Goal: Find contact information: Find contact information

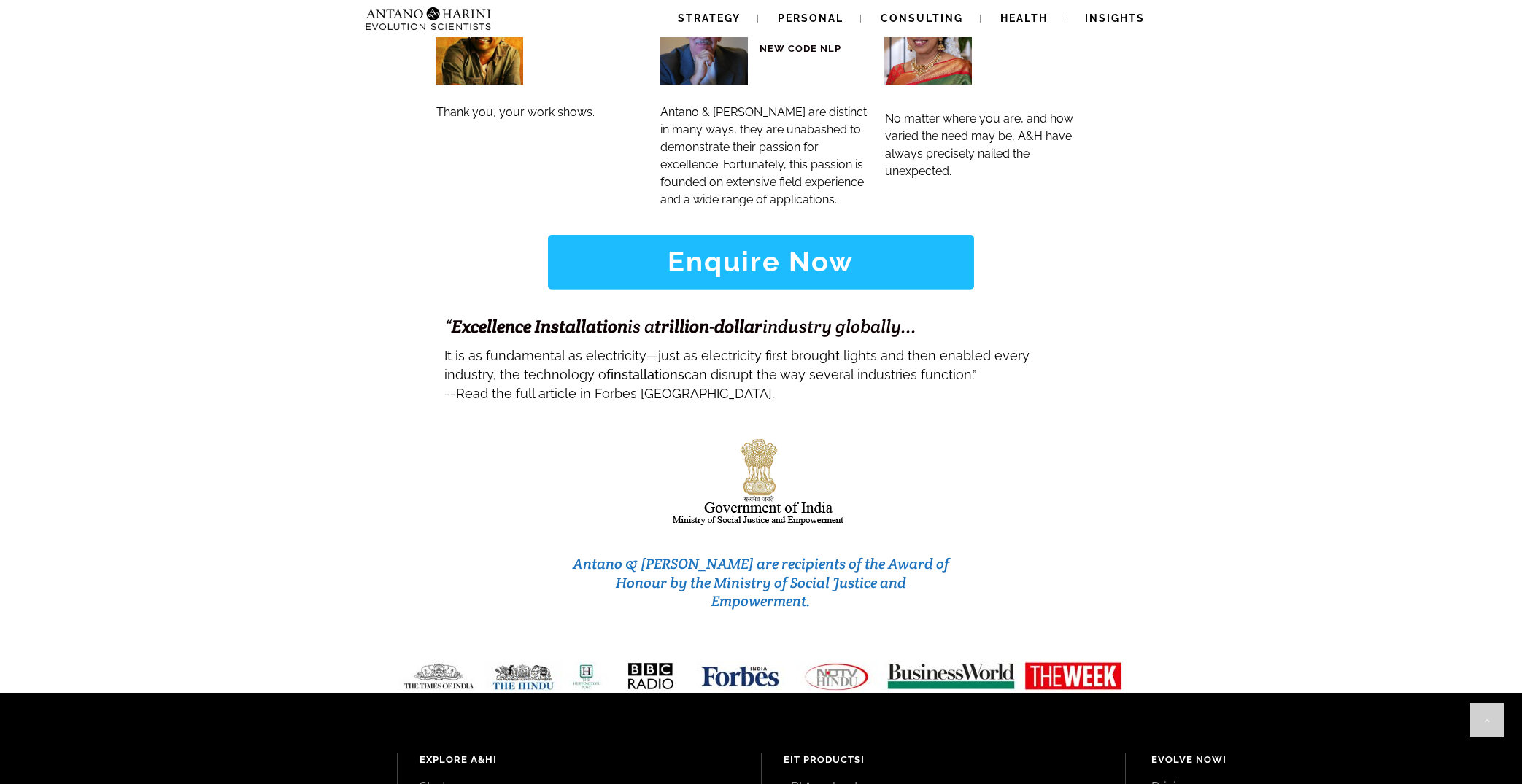
scroll to position [6000, 0]
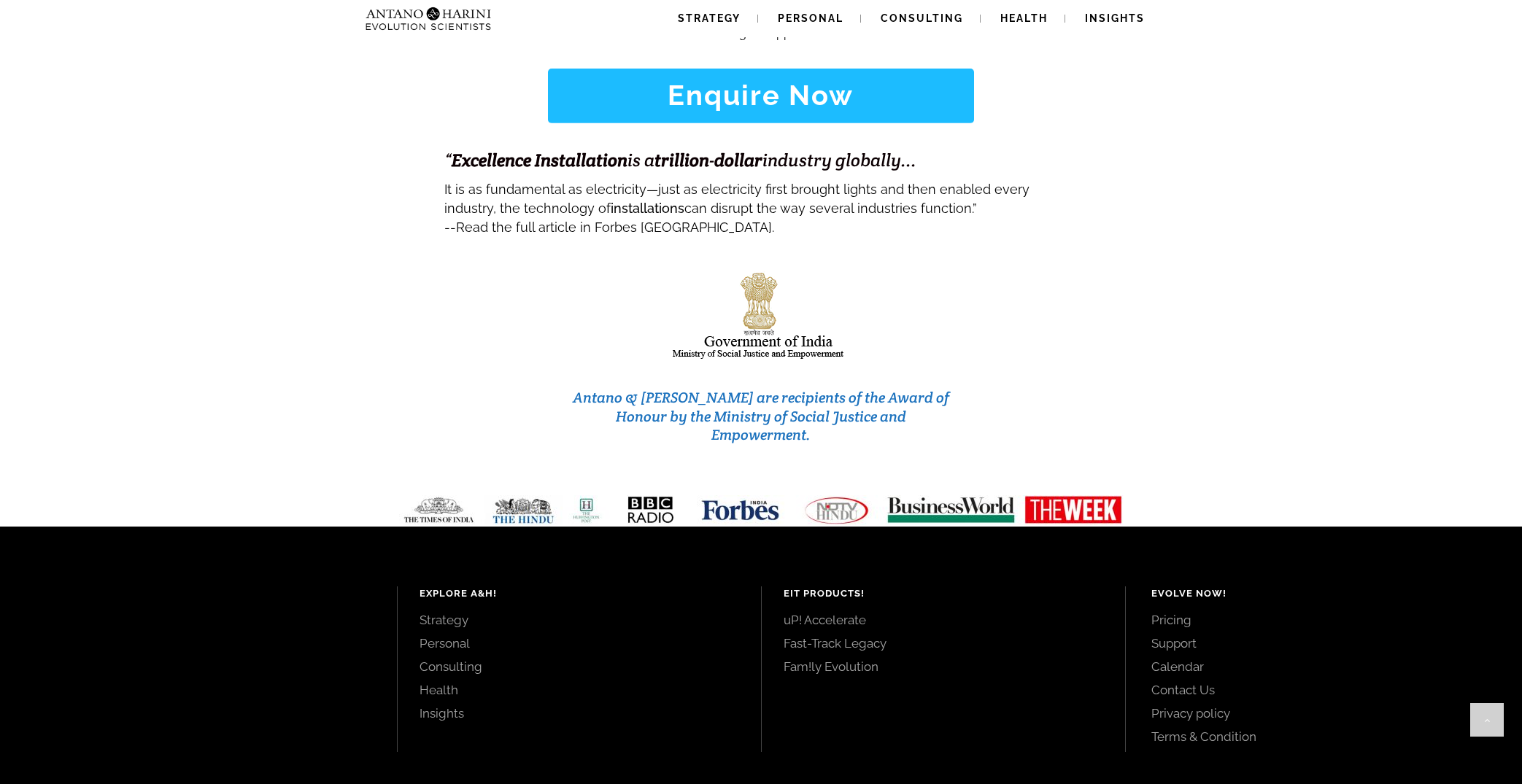
click at [1437, 333] on div "Antano & [PERSON_NAME] are recipients of the Award of Honour by the Ministry of…" at bounding box center [761, 359] width 1519 height 240
click at [1176, 682] on link "Contact Us" at bounding box center [1321, 689] width 338 height 16
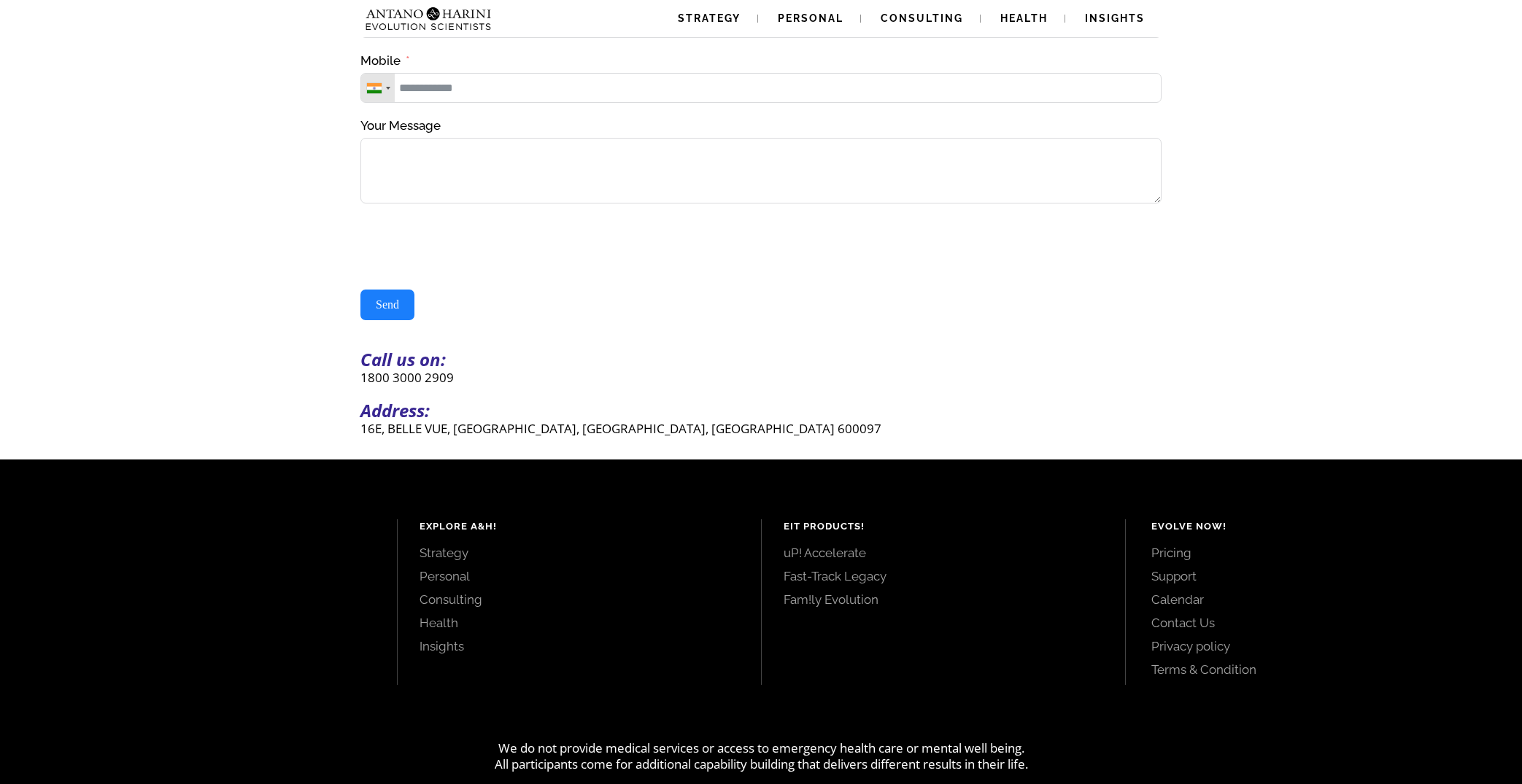
scroll to position [243, 0]
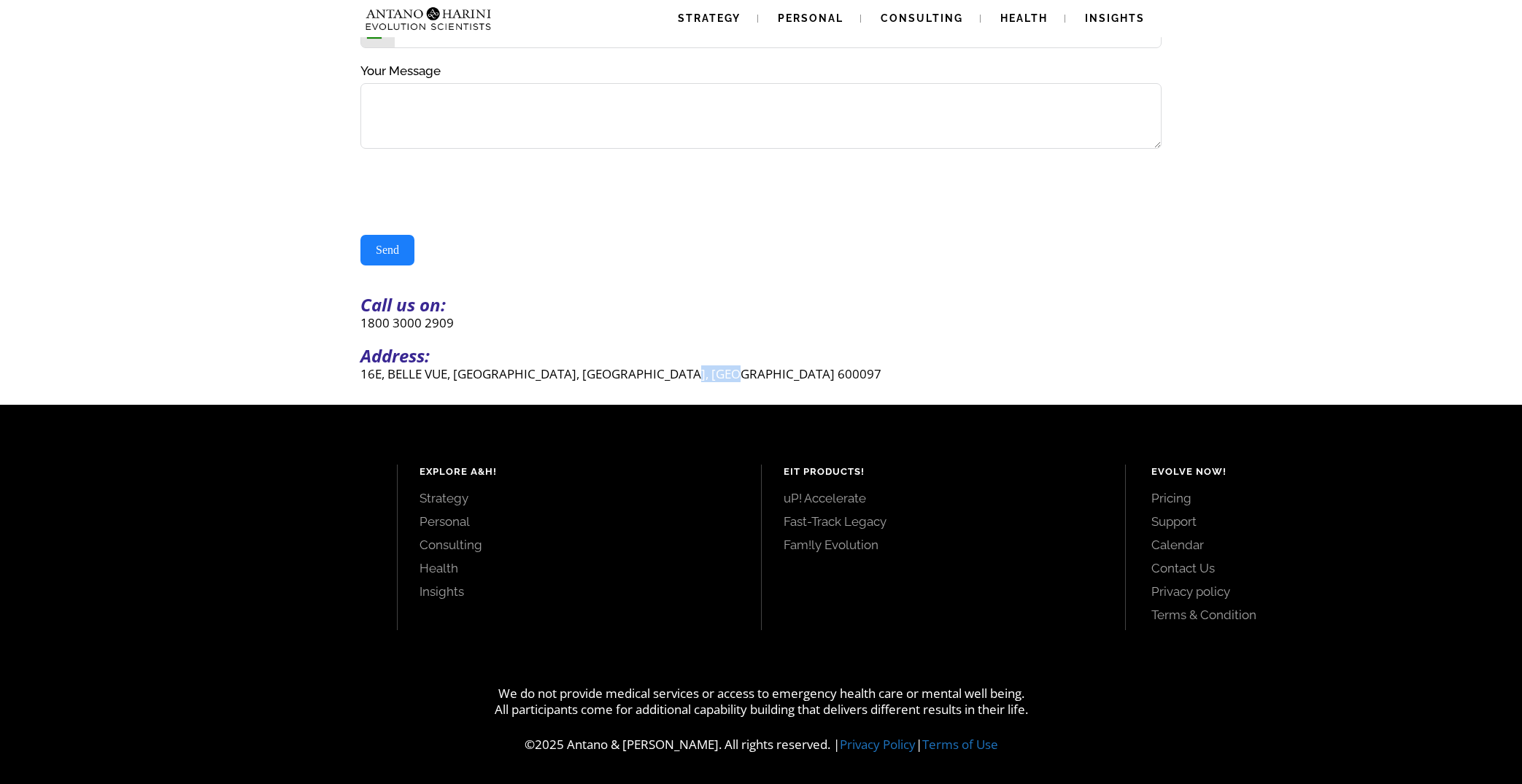
drag, startPoint x: 698, startPoint y: 375, endPoint x: 764, endPoint y: 375, distance: 66.0
click at [764, 375] on p "16E, BELLE VUE, CASUARINA DRIVE, CHENNAI, TAMILNADU 600097" at bounding box center [761, 374] width 801 height 17
copy p "600097"
